Goal: Information Seeking & Learning: Learn about a topic

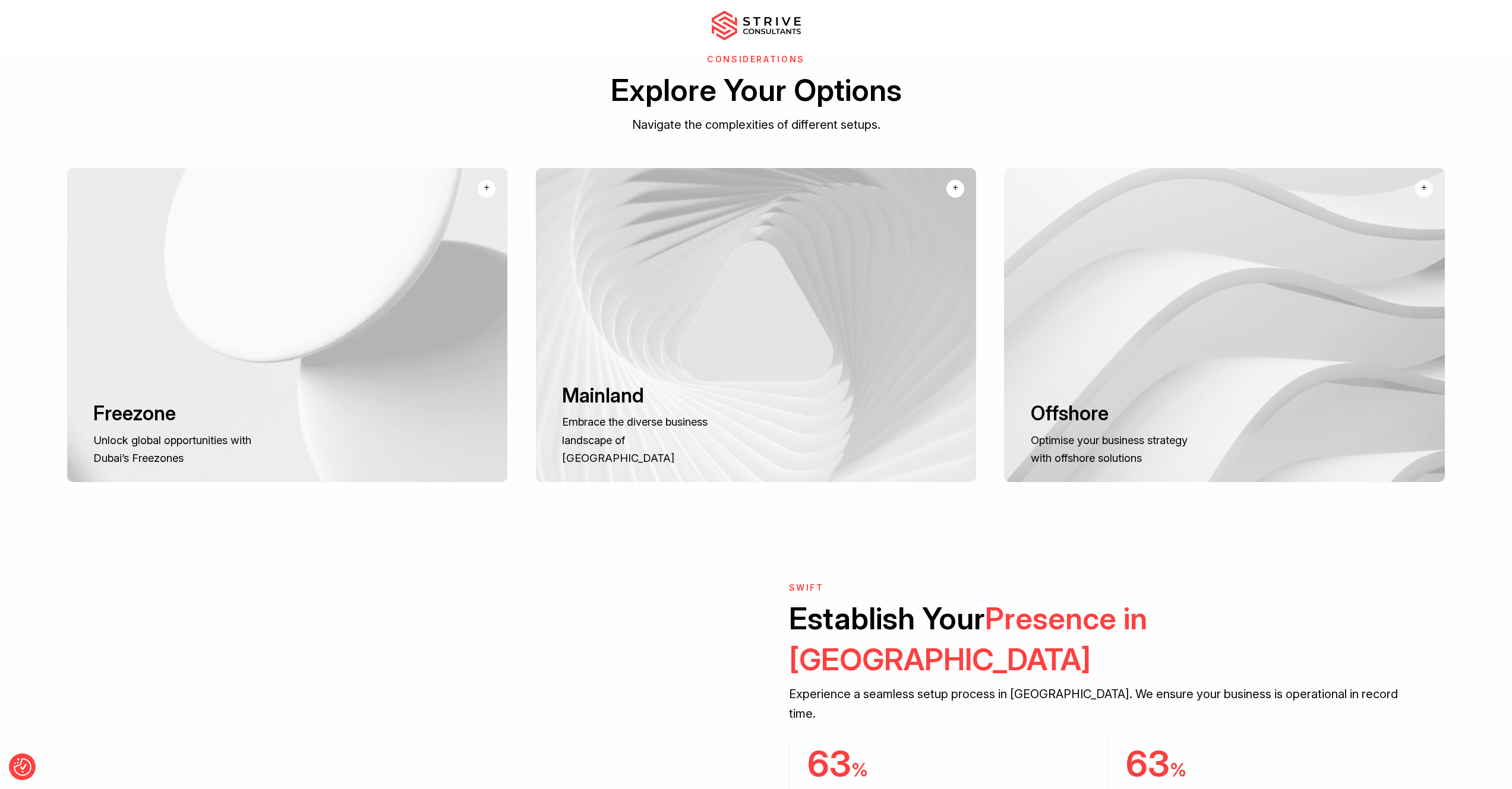
scroll to position [1565, 0]
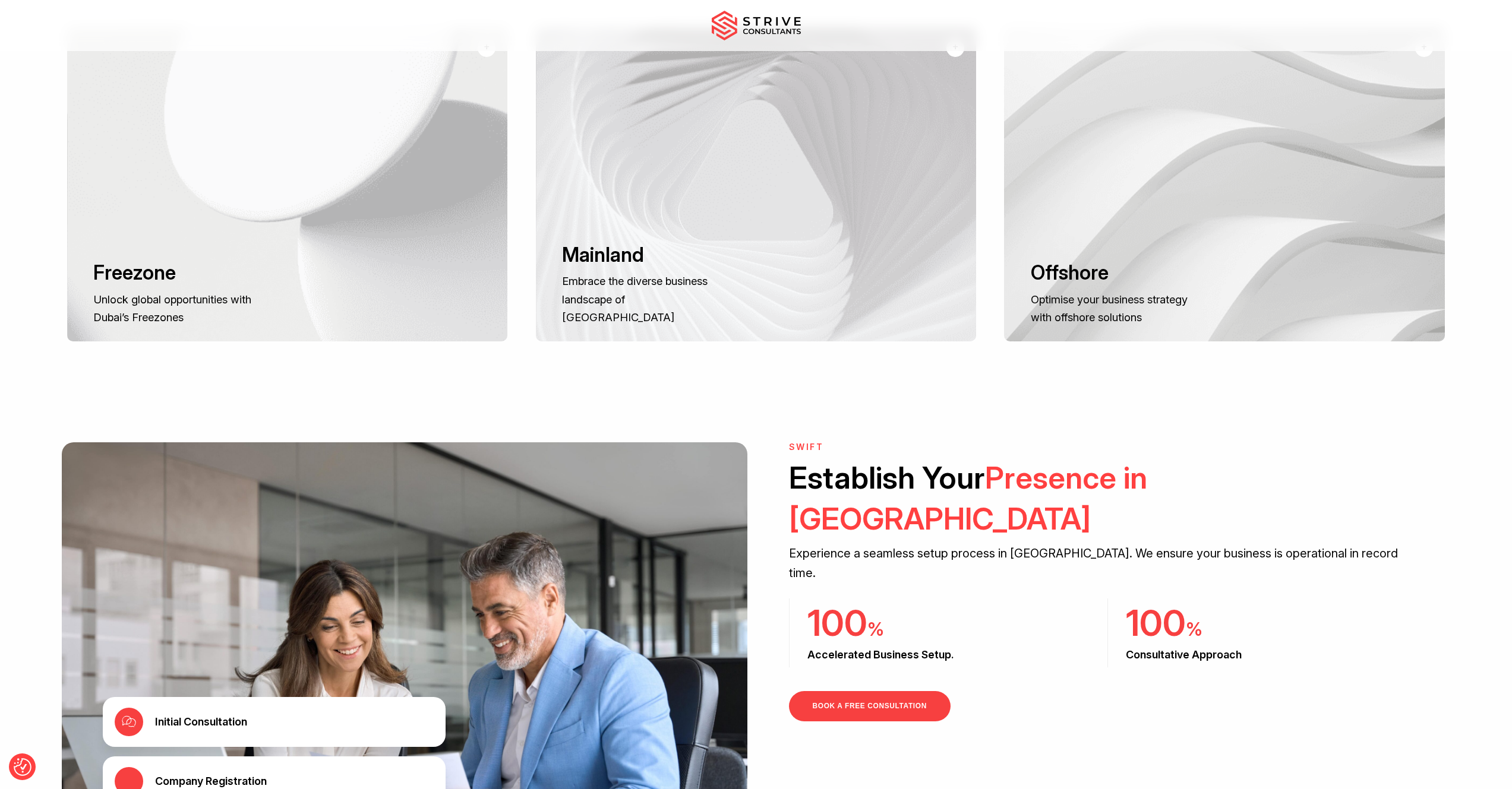
click at [200, 277] on h3 "Freezone" at bounding box center [177, 273] width 167 height 25
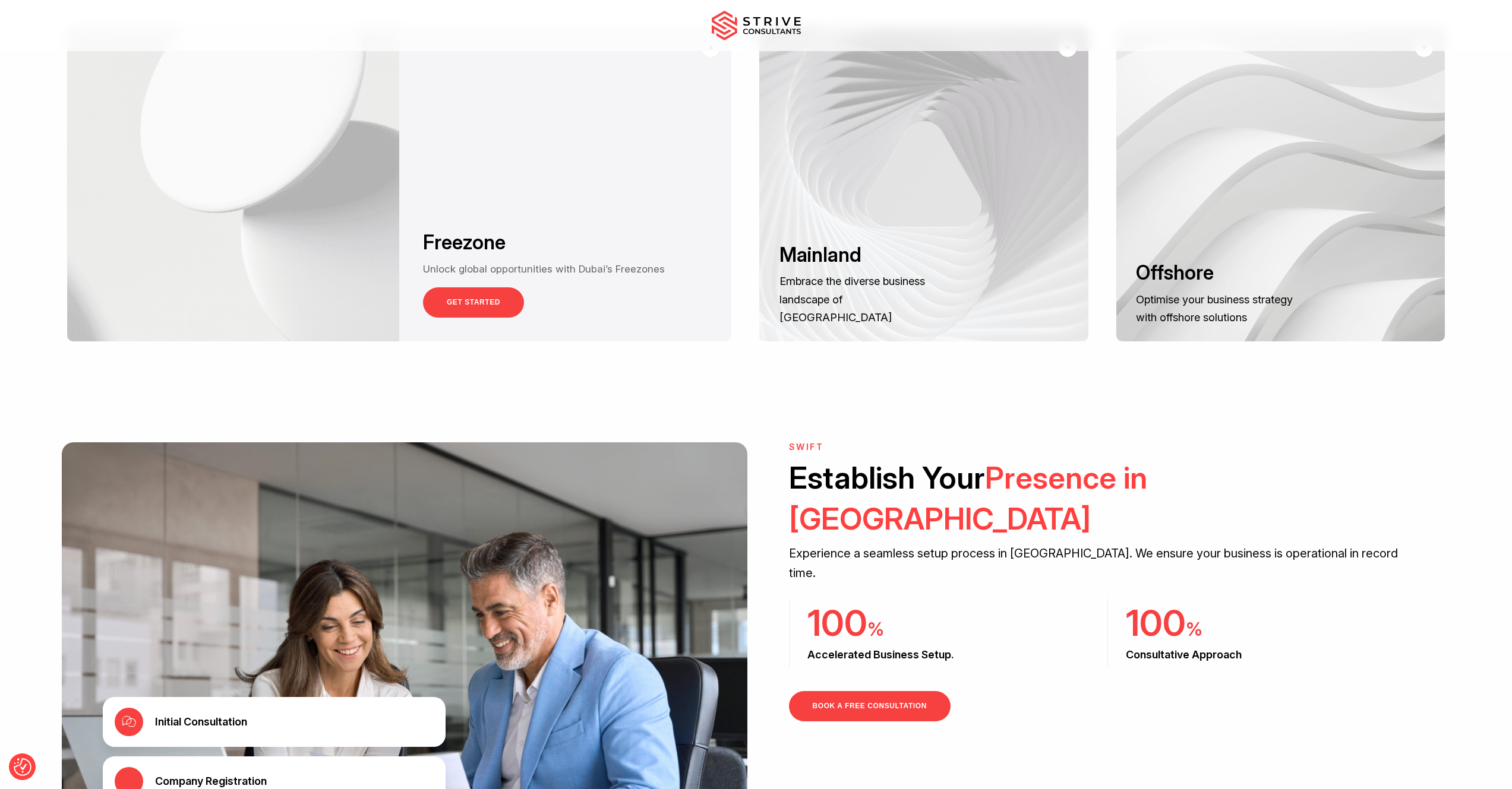
click at [495, 302] on link "GET STARTED" at bounding box center [473, 302] width 101 height 30
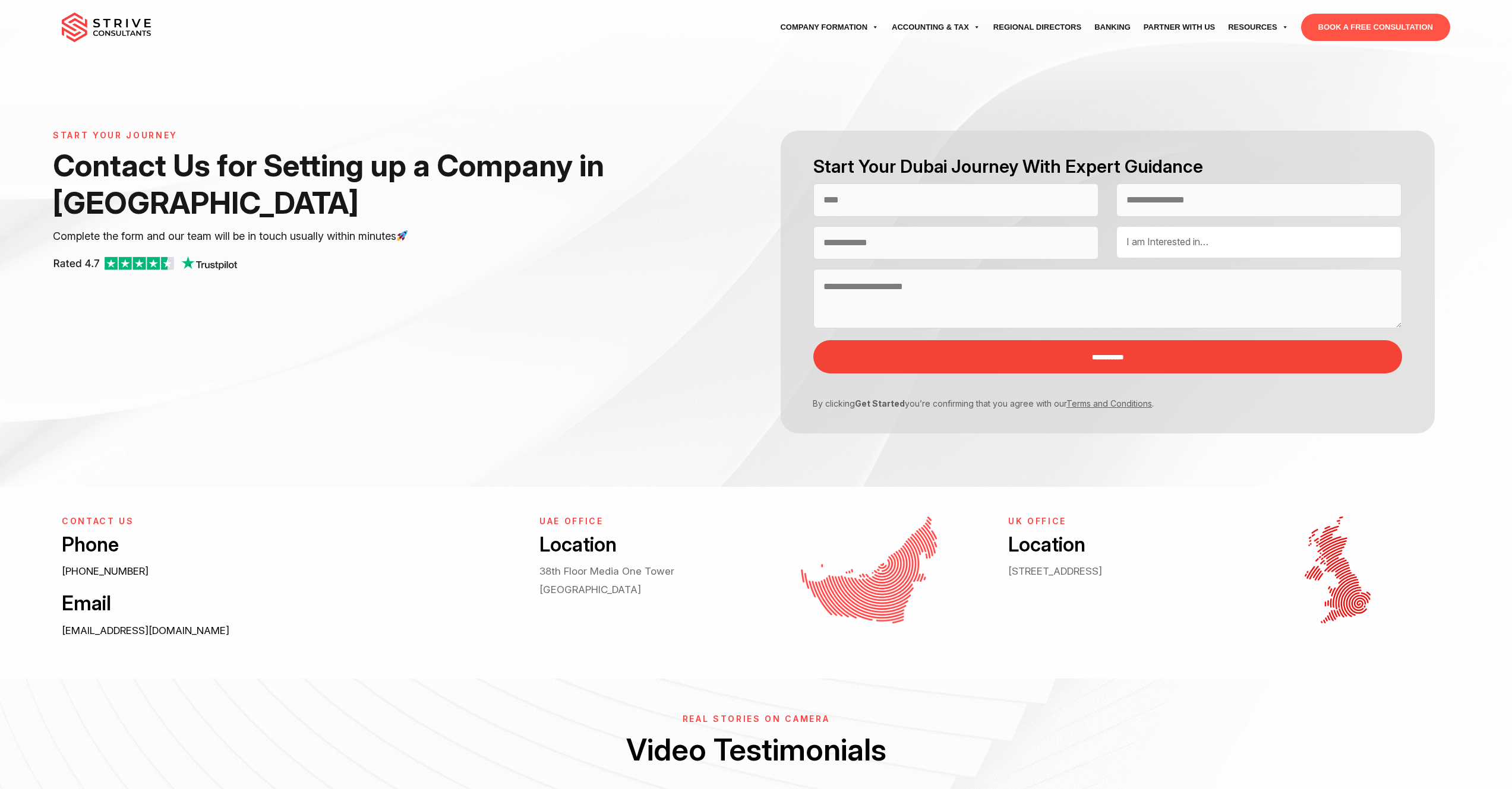
select select "Contact form"
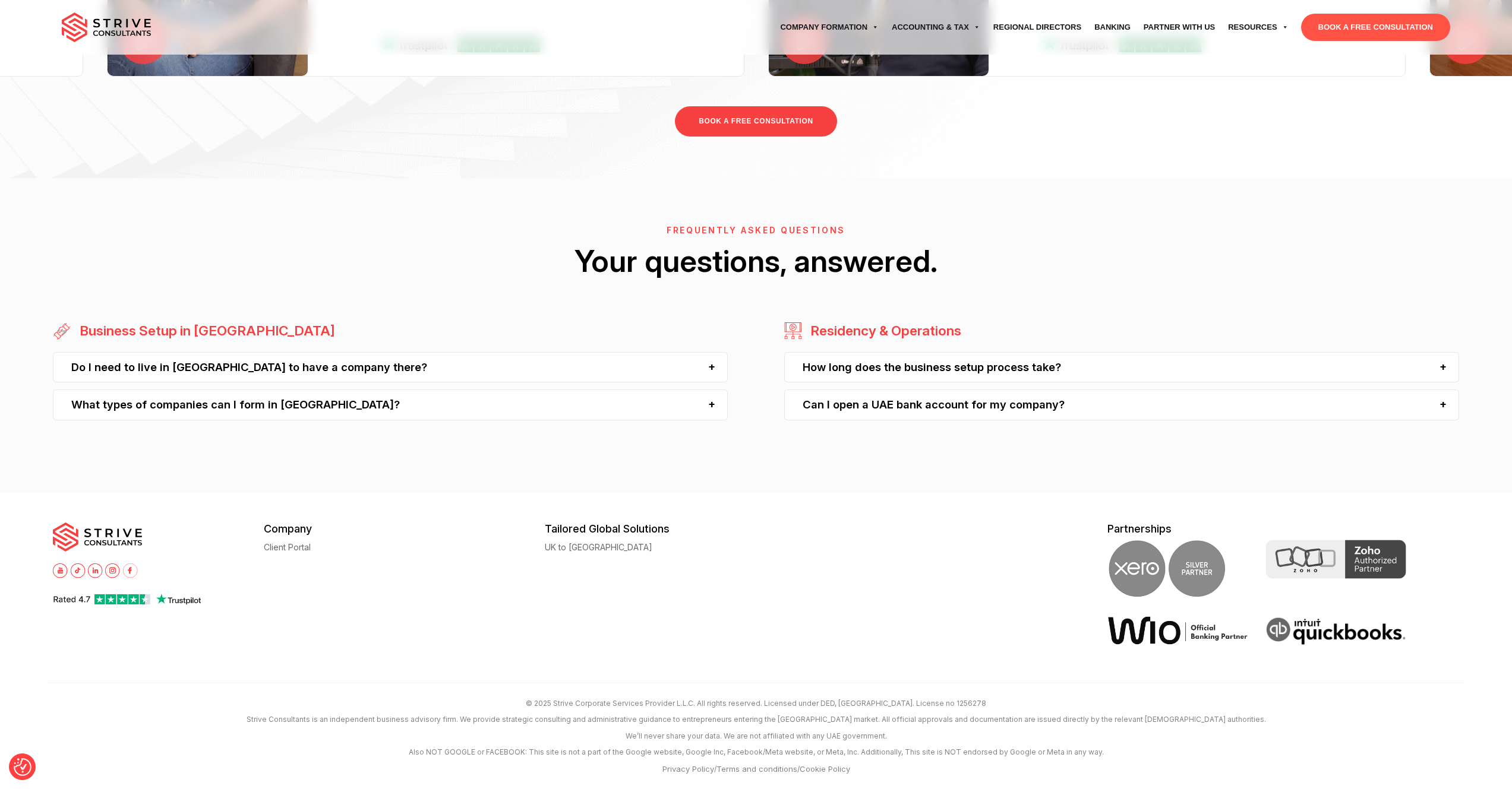
scroll to position [1037, 0]
click at [306, 368] on div "Do I need to live in [GEOGRAPHIC_DATA] to have a company there?" at bounding box center [391, 366] width 675 height 30
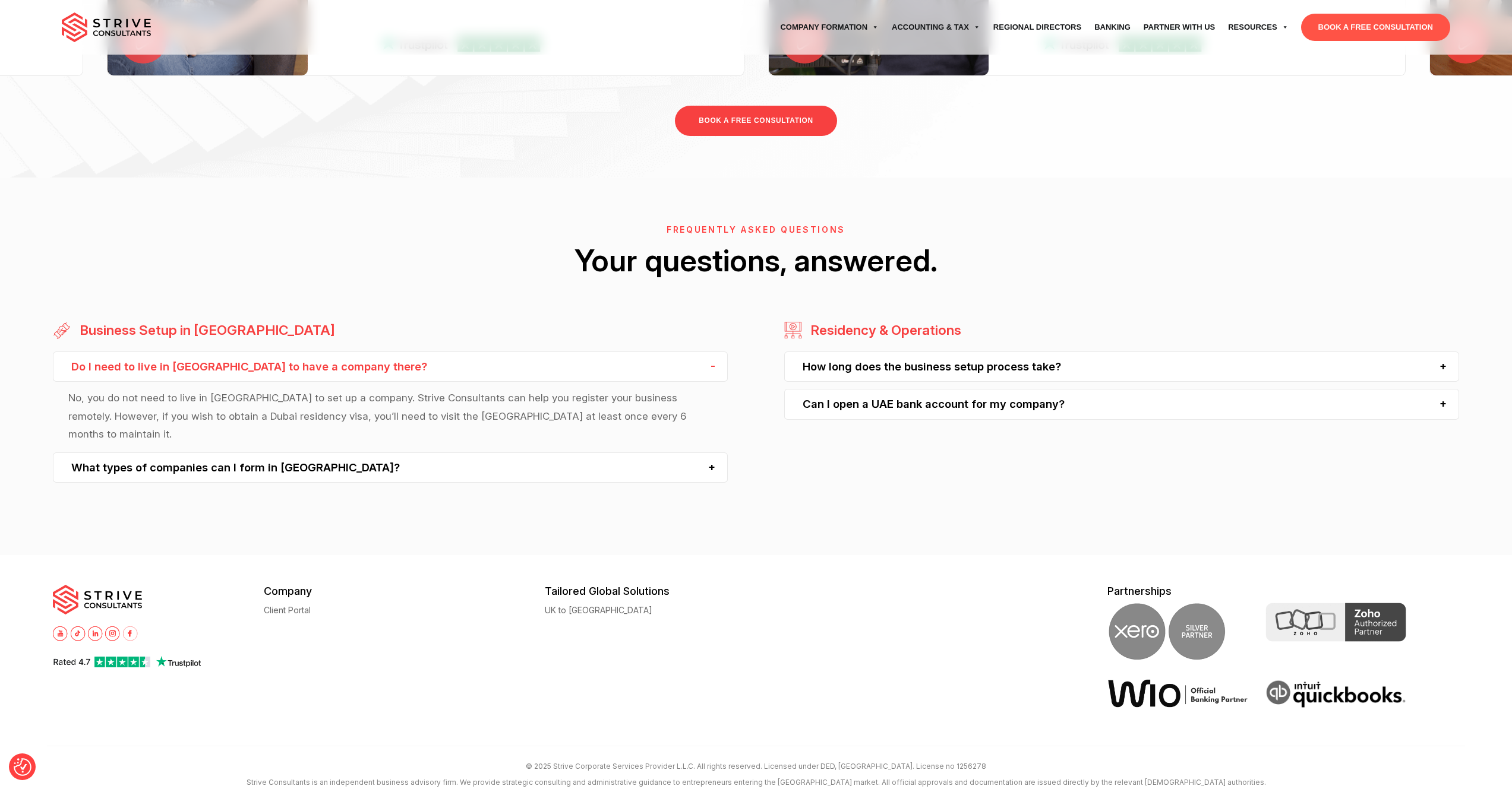
click at [269, 452] on div "What types of companies can I form in [GEOGRAPHIC_DATA]?" at bounding box center [391, 467] width 675 height 30
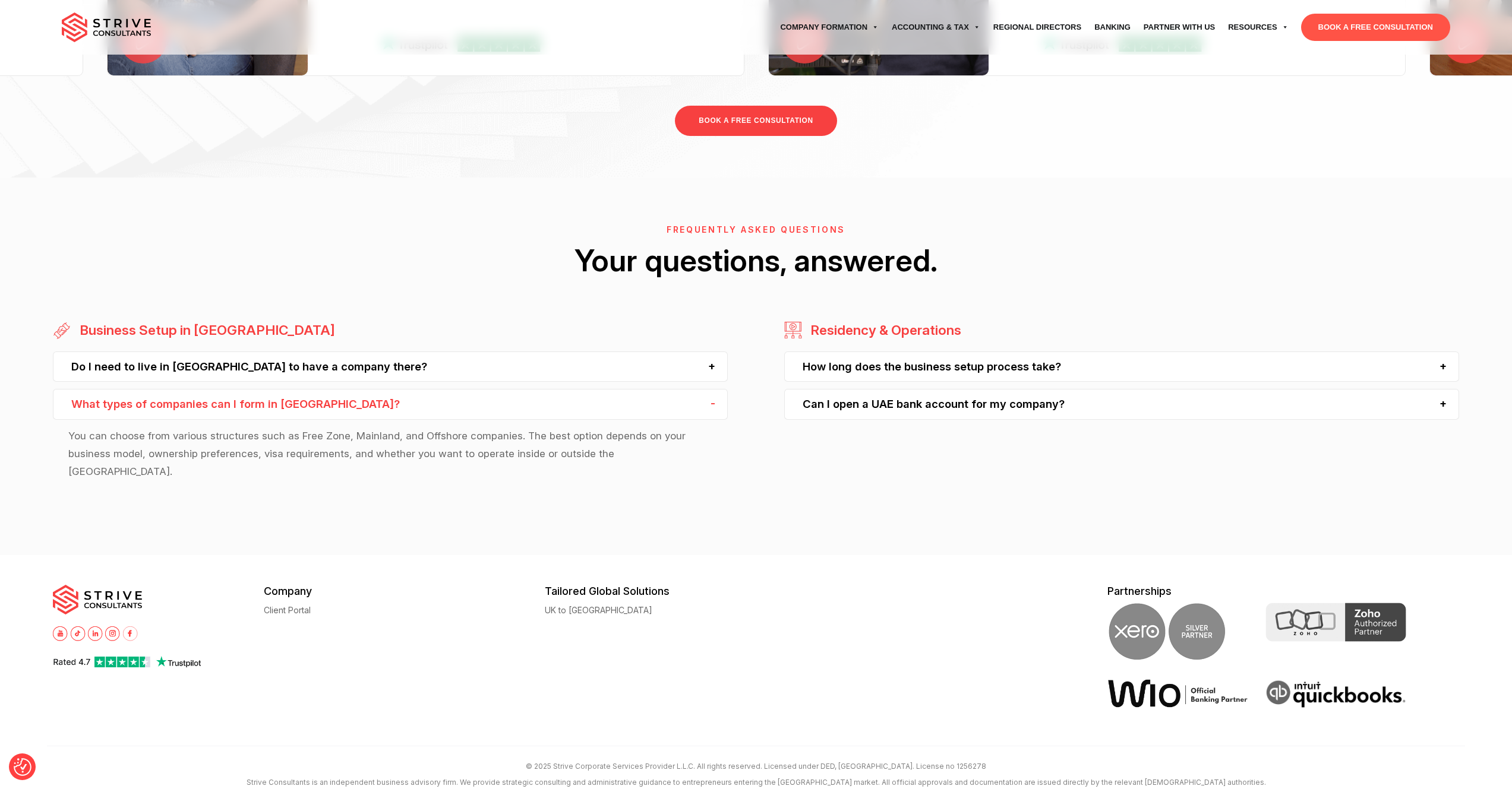
click at [867, 400] on div "Can I open a UAE bank account for my company?" at bounding box center [1121, 404] width 675 height 30
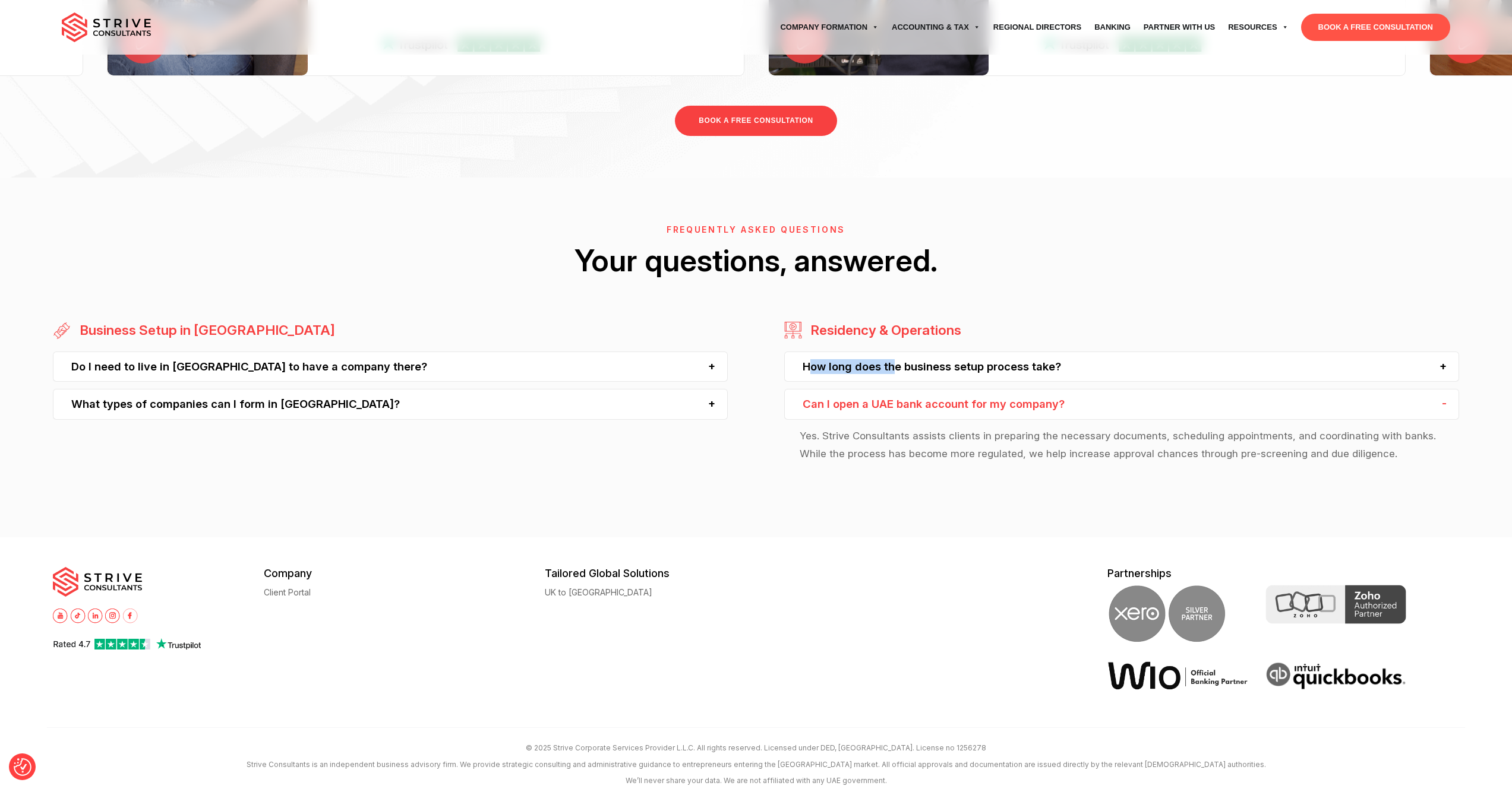
click at [889, 360] on div "How long does the business setup process take?" at bounding box center [1121, 366] width 675 height 30
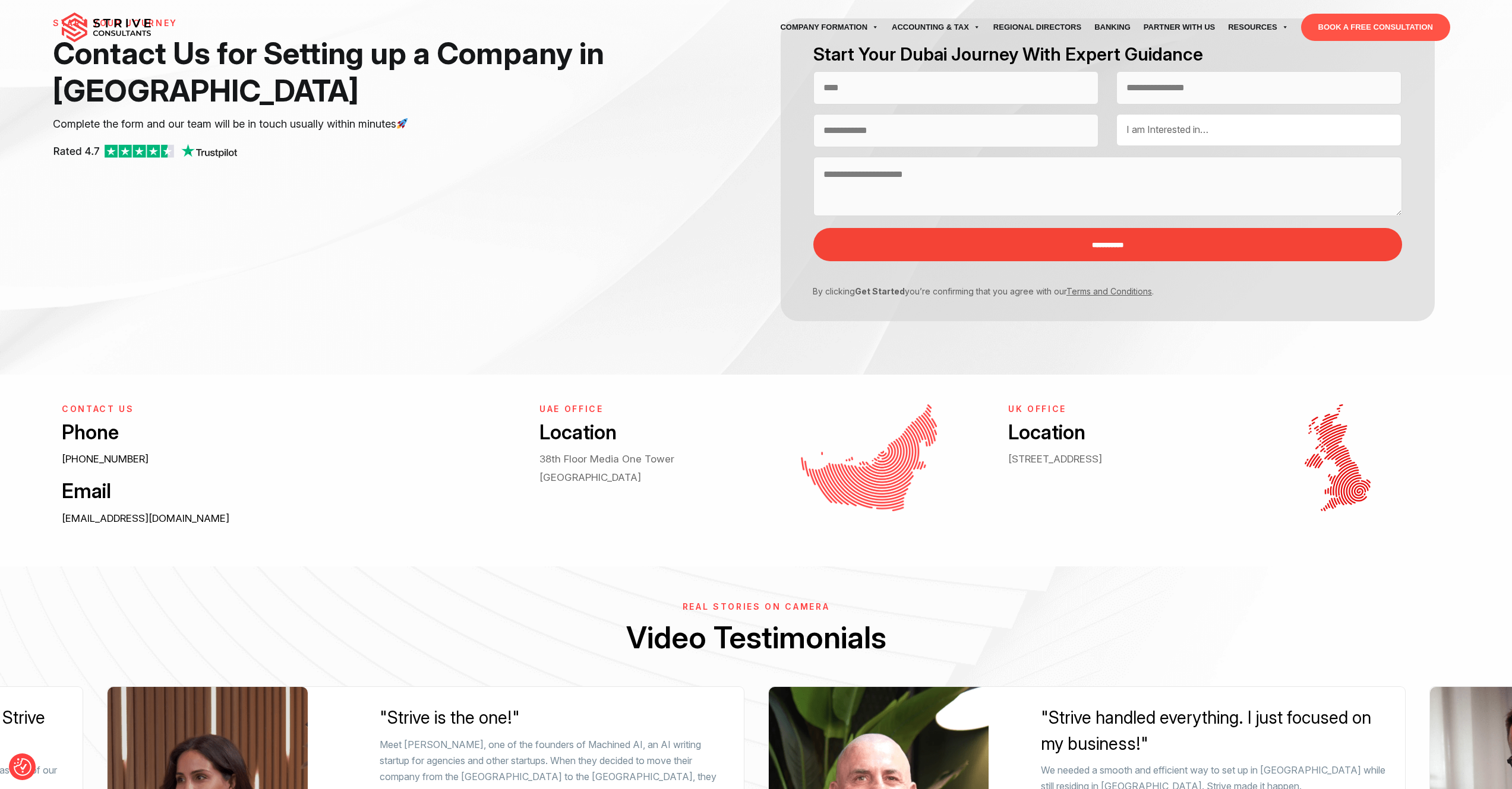
scroll to position [0, 0]
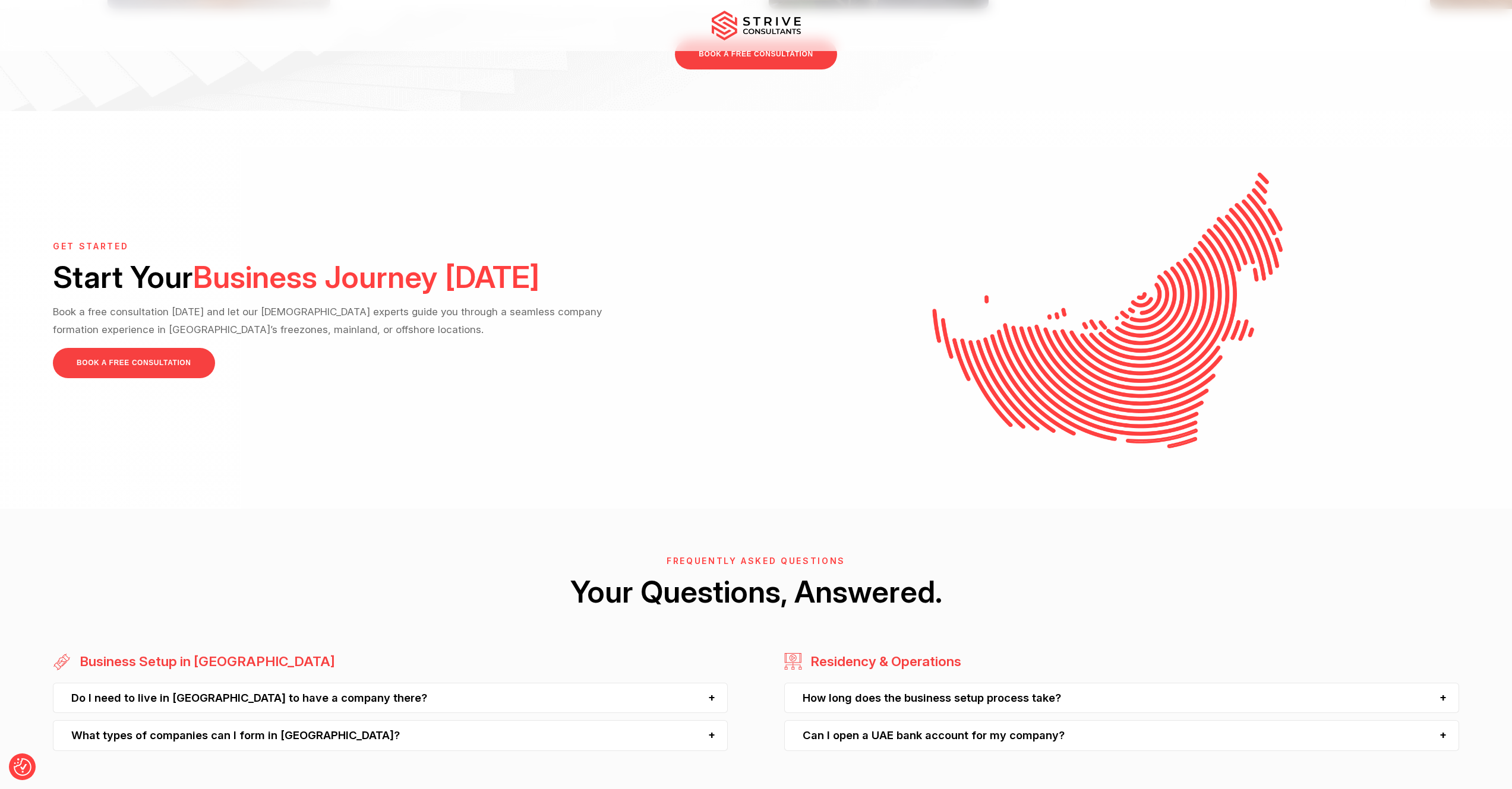
scroll to position [3182, 0]
